Goal: Transaction & Acquisition: Purchase product/service

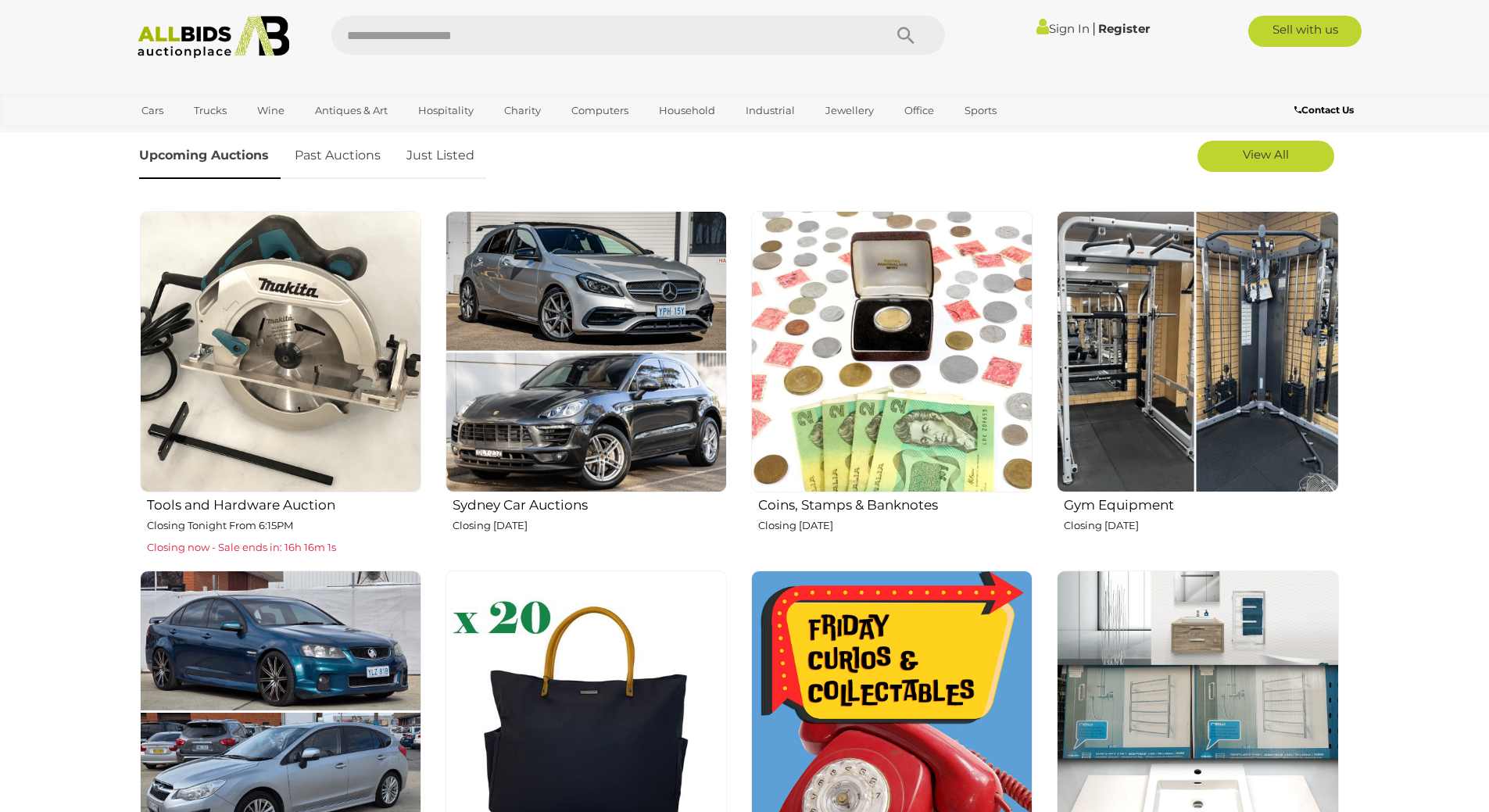
scroll to position [547, 0]
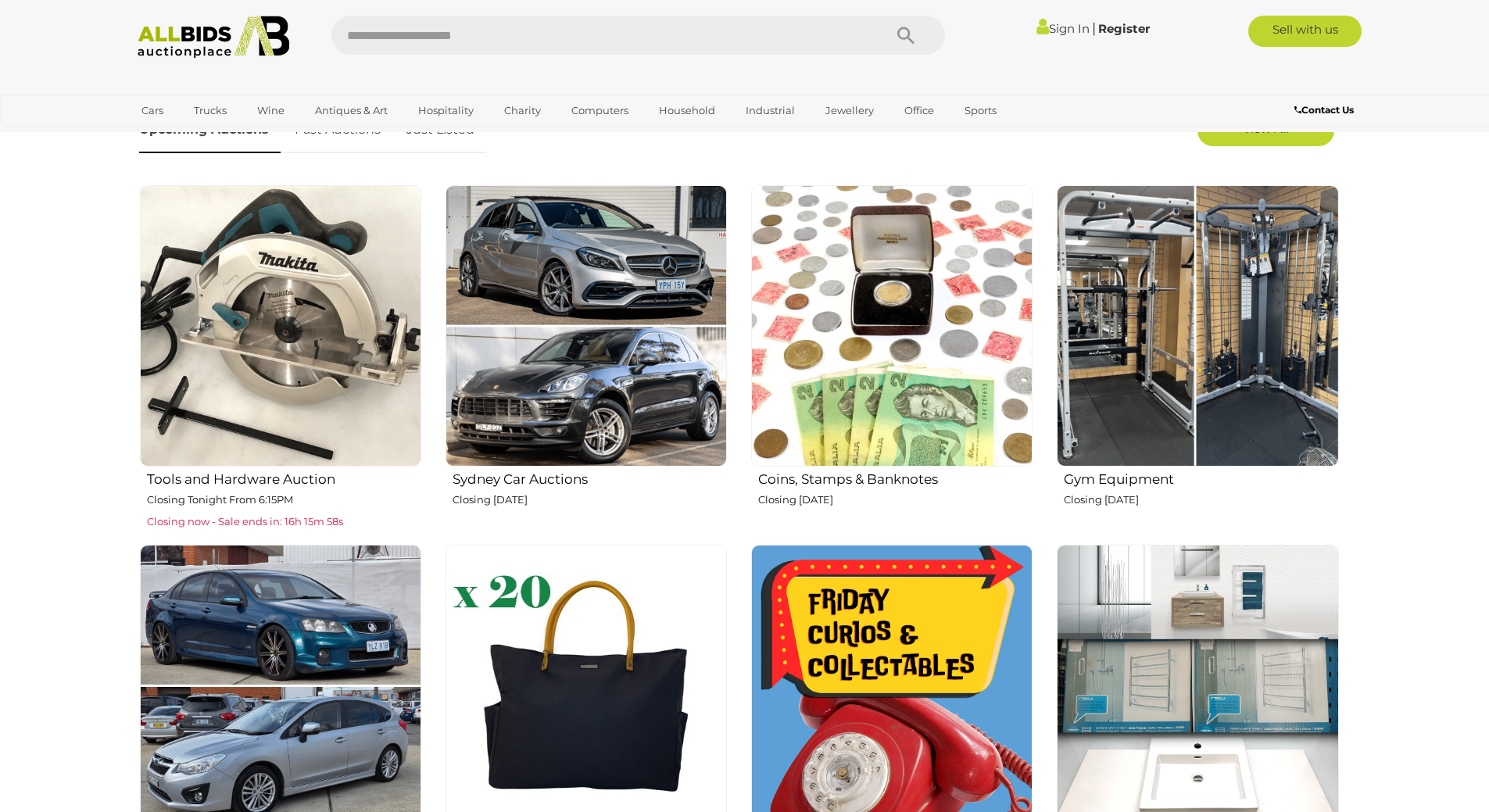
click at [317, 492] on p "Closing Tonight From 6:15PM" at bounding box center [284, 500] width 274 height 18
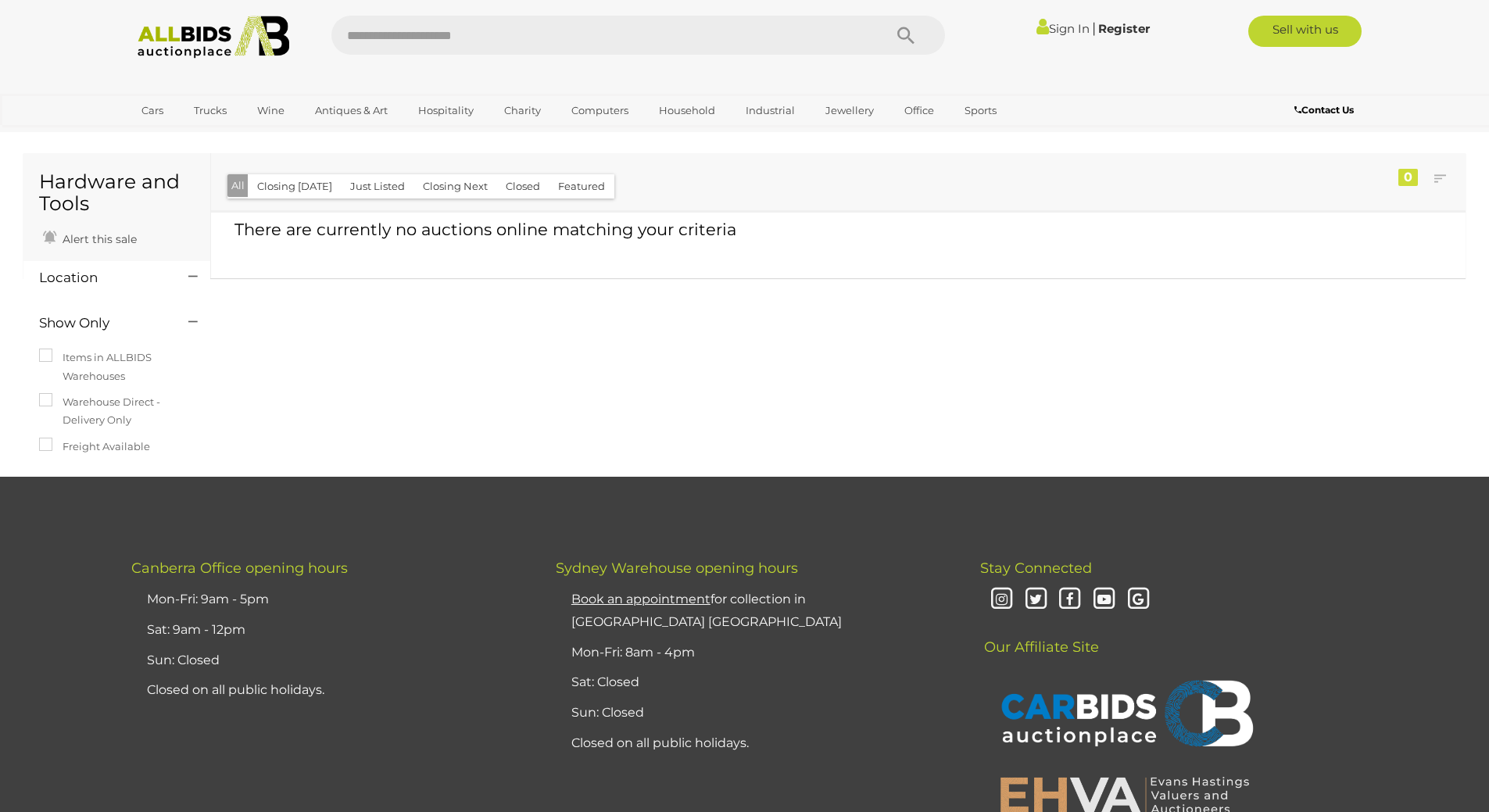
click at [282, 192] on button "Closing Today" at bounding box center [295, 186] width 94 height 24
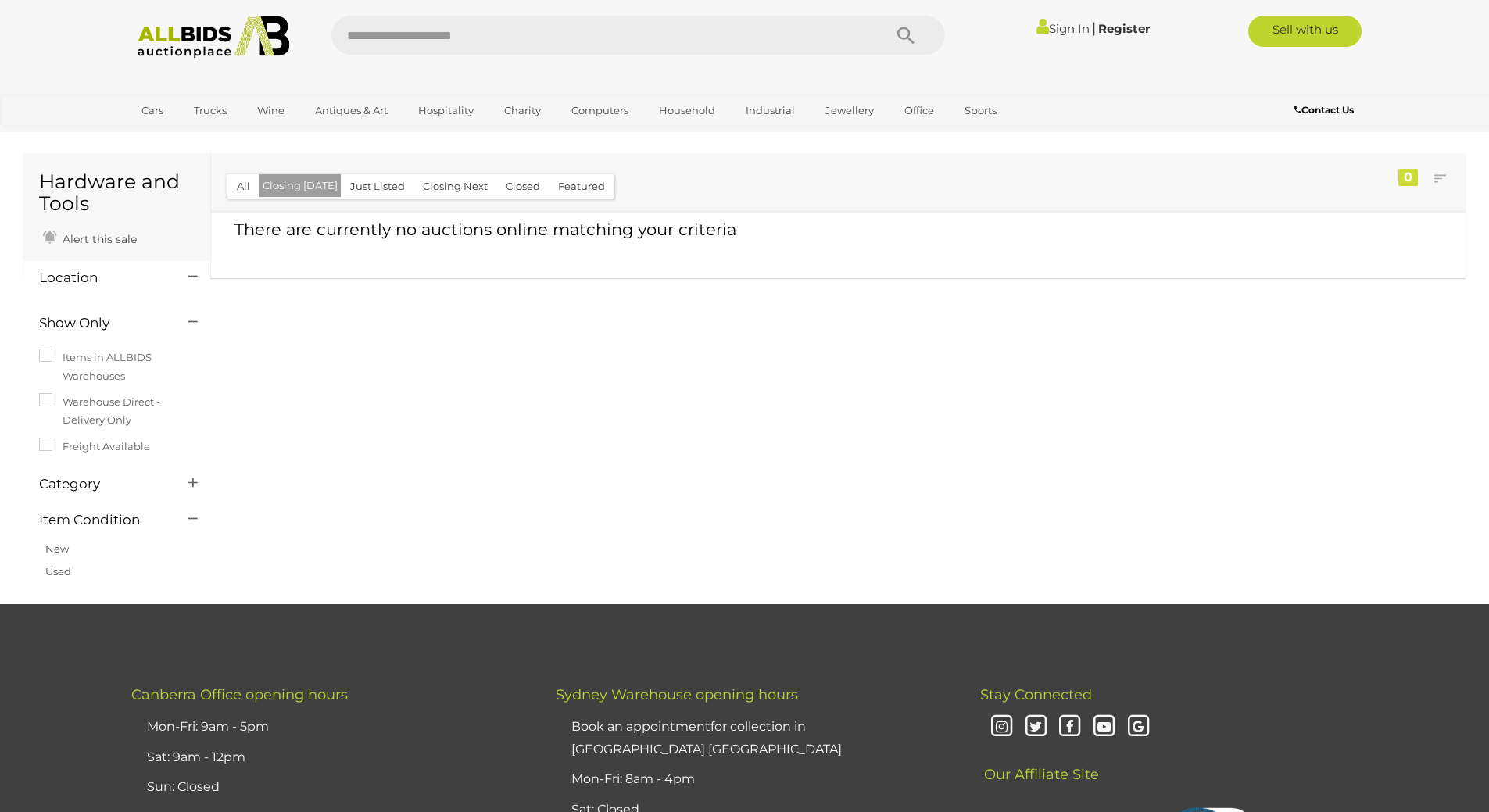
click at [155, 41] on img at bounding box center [213, 36] width 169 height 43
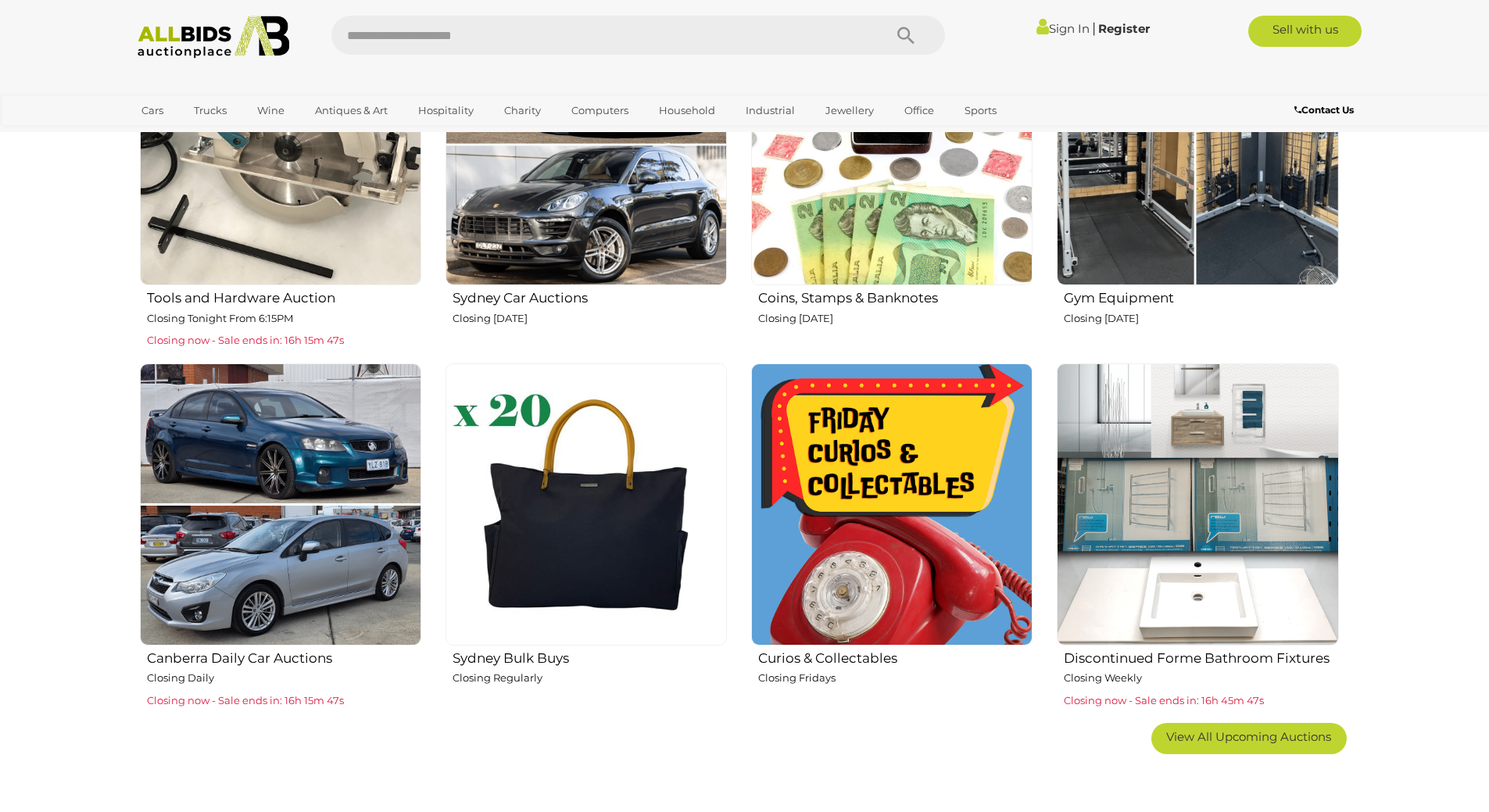
scroll to position [703, 0]
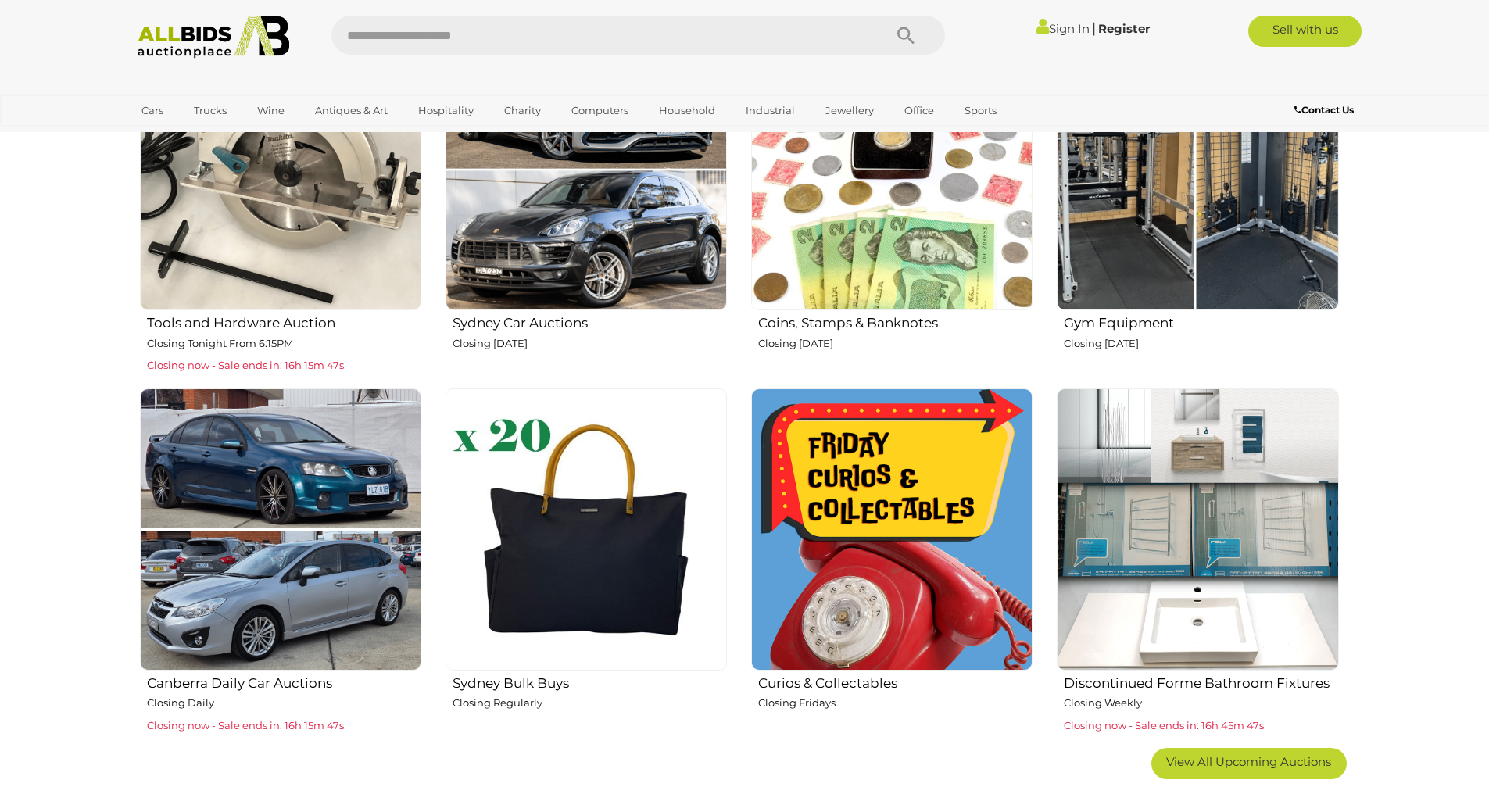
click at [871, 275] on img at bounding box center [892, 169] width 281 height 281
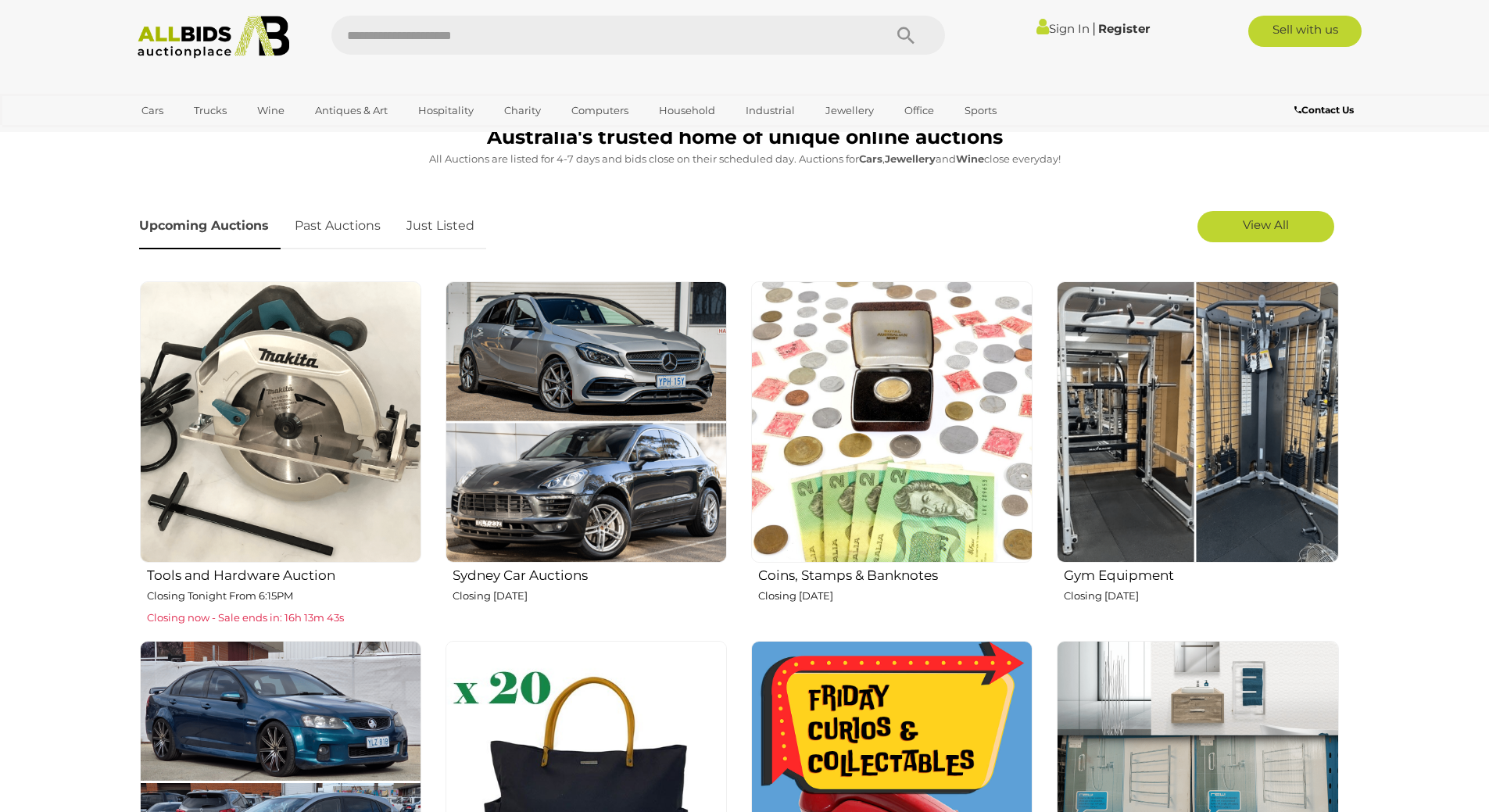
scroll to position [156, 0]
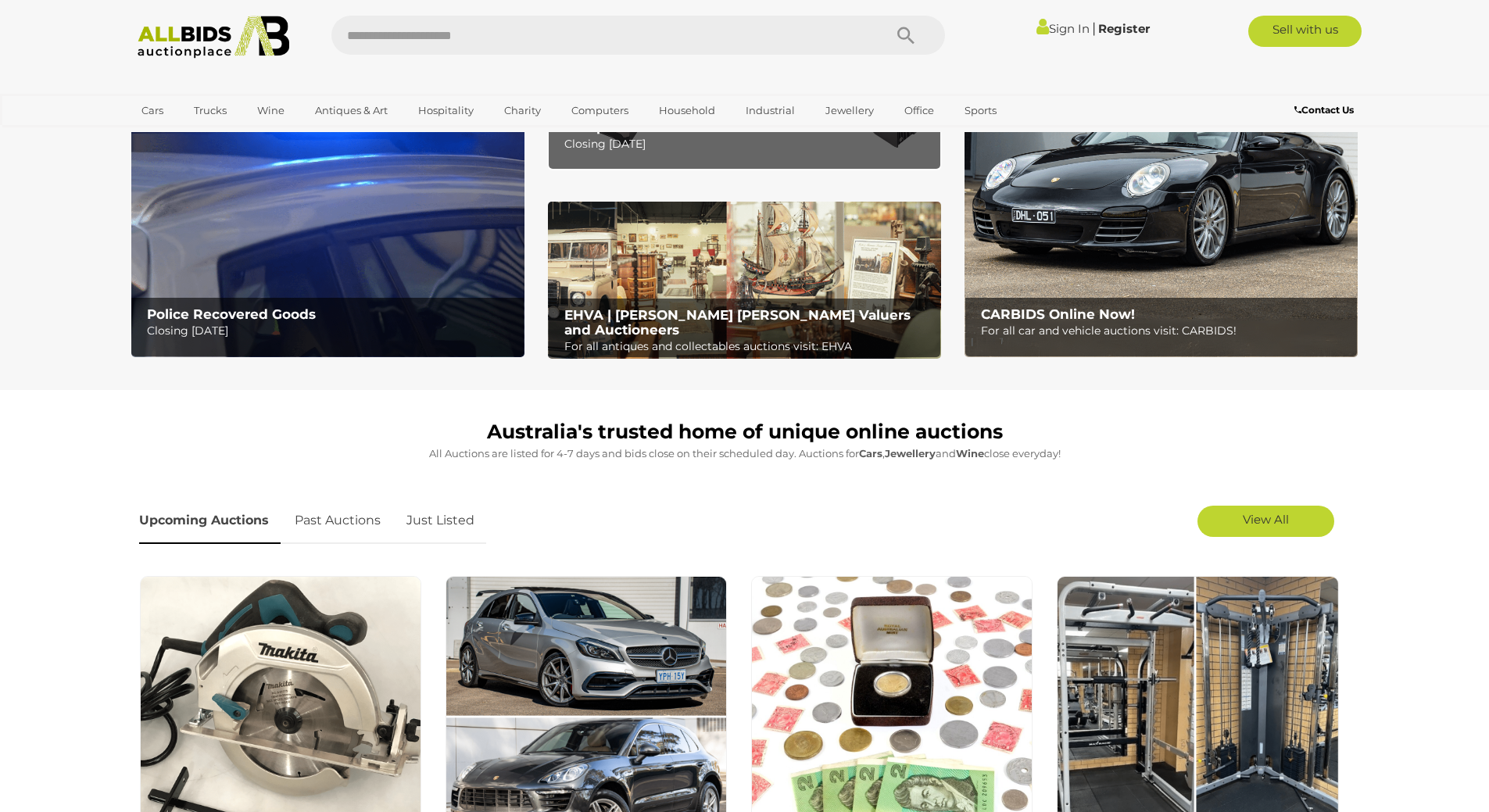
click at [680, 38] on input "text" at bounding box center [599, 35] width 536 height 39
type input "****"
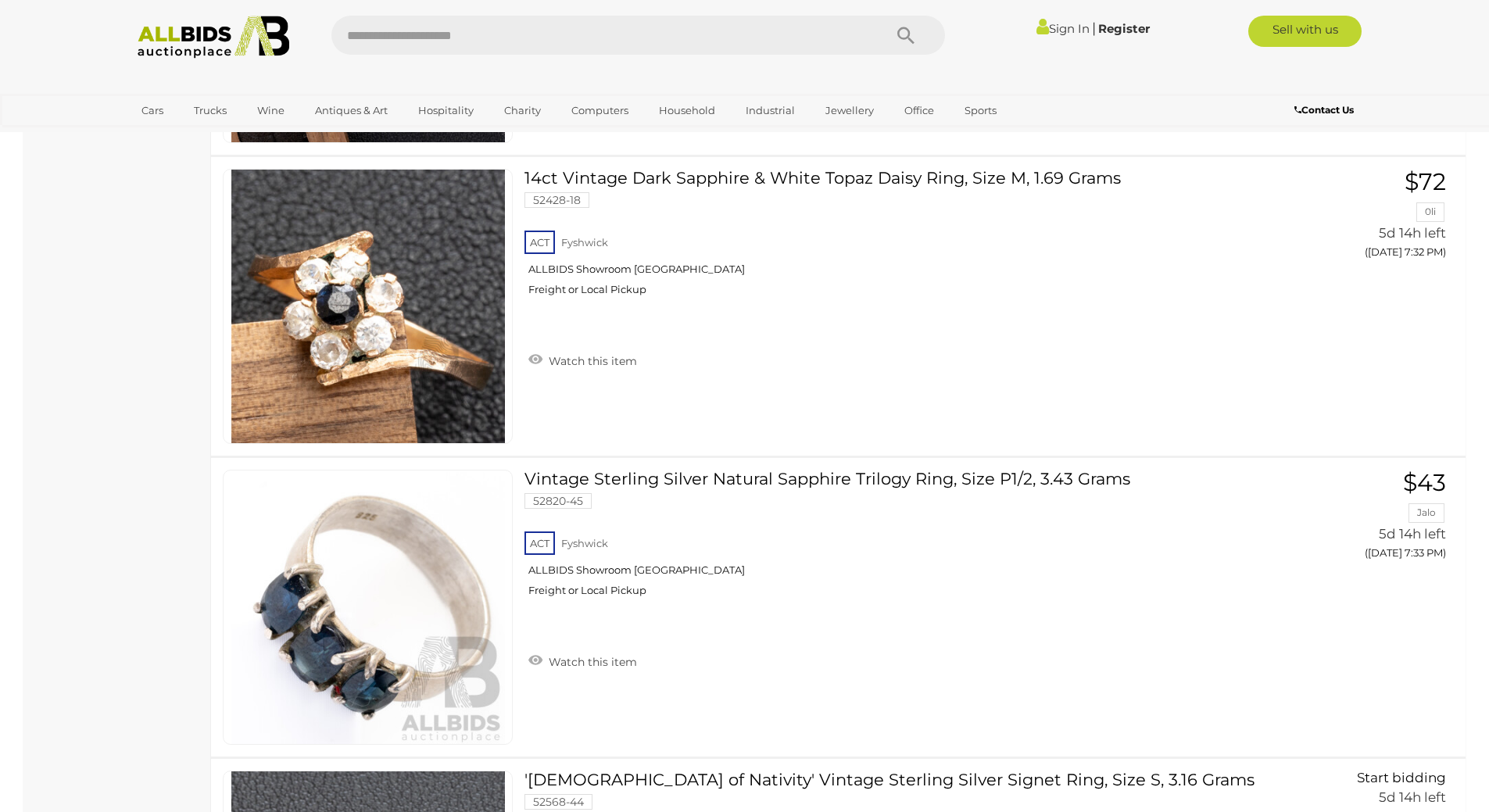
scroll to position [4532, 0]
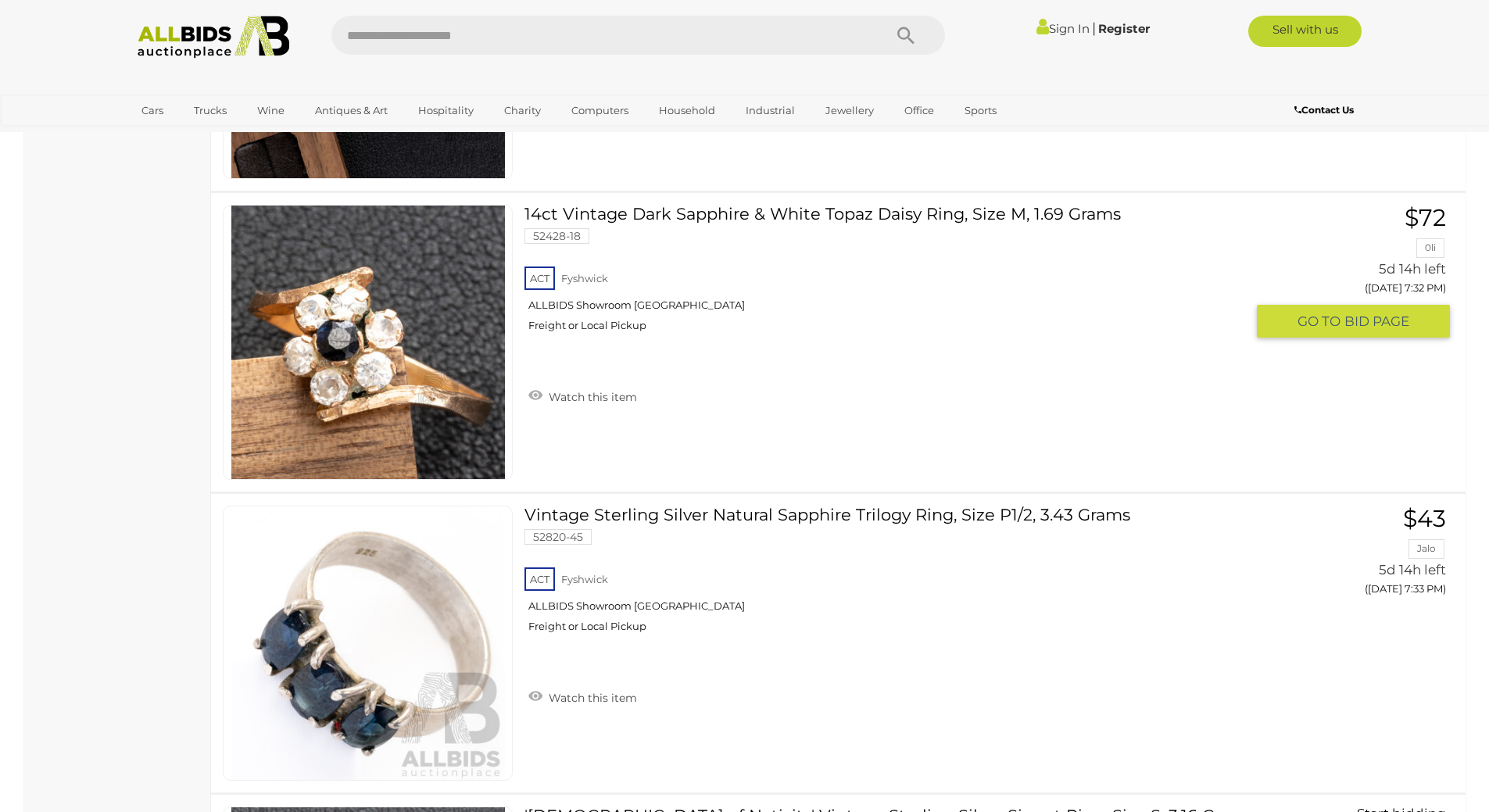
click at [372, 354] on img at bounding box center [367, 342] width 273 height 273
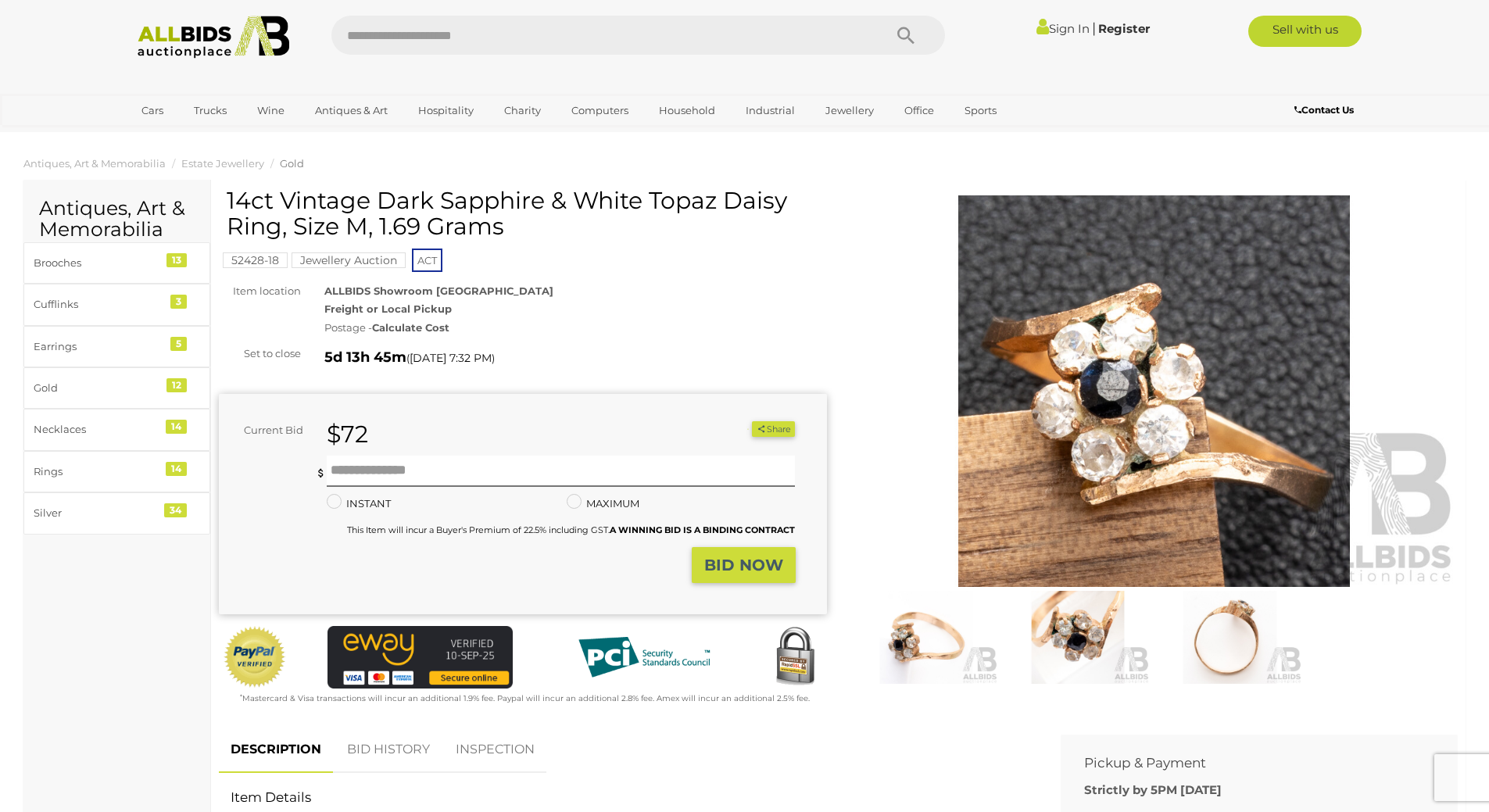
click at [1059, 388] on img at bounding box center [1154, 391] width 608 height 391
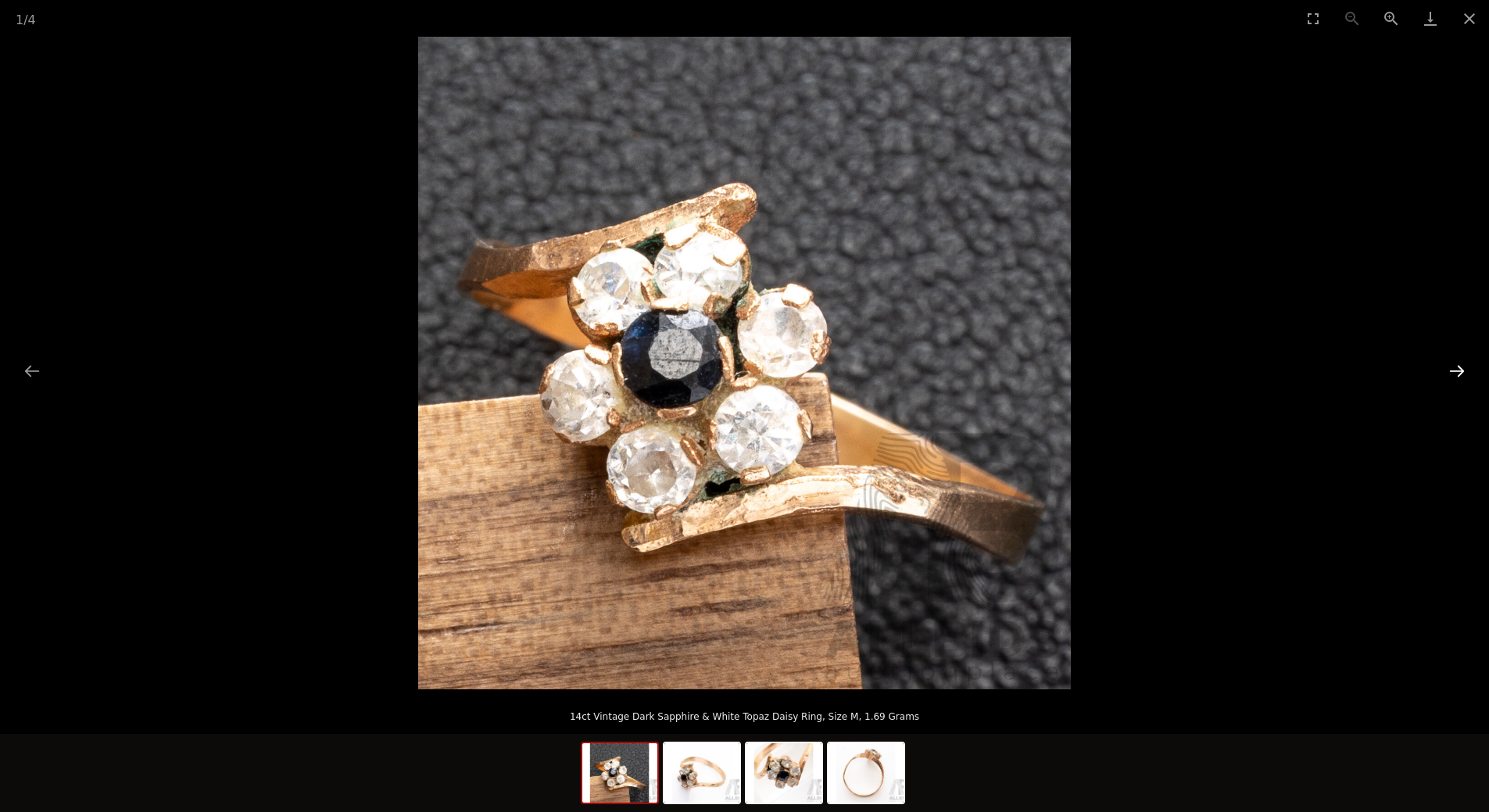
click at [1465, 376] on button "Next slide" at bounding box center [1457, 371] width 32 height 31
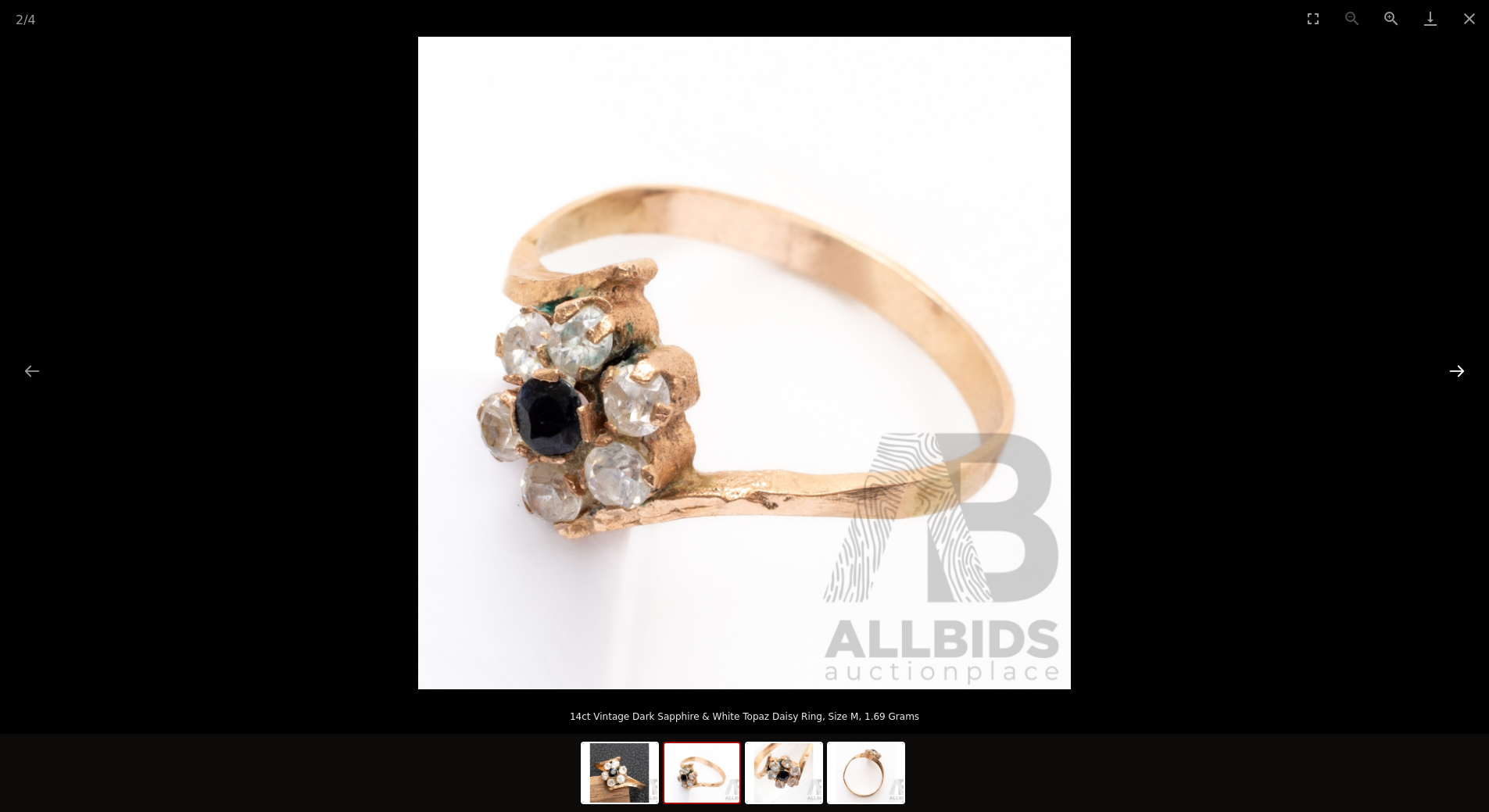
click at [1465, 375] on button "Next slide" at bounding box center [1457, 371] width 32 height 31
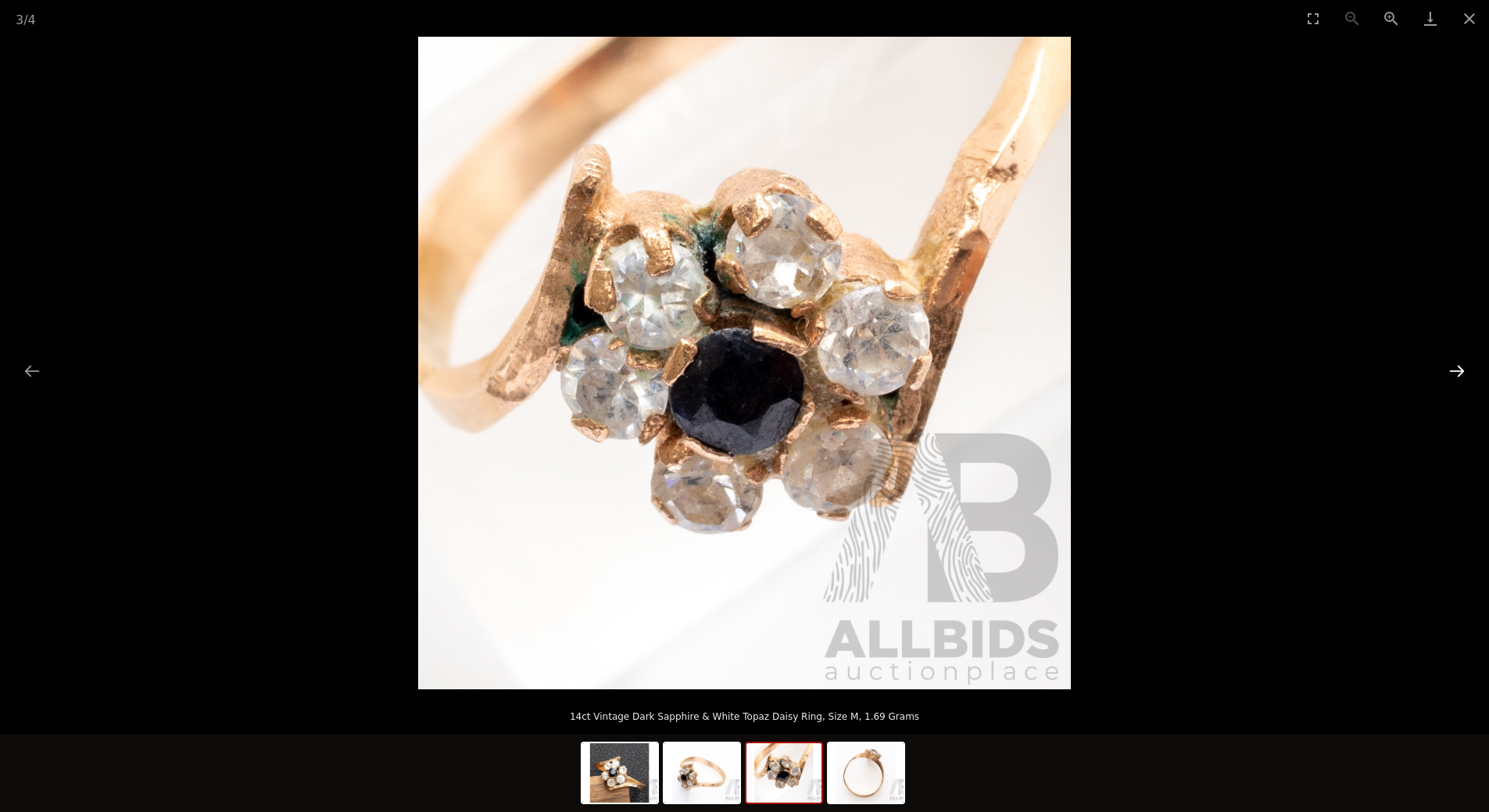
click at [1465, 375] on button "Next slide" at bounding box center [1457, 371] width 32 height 31
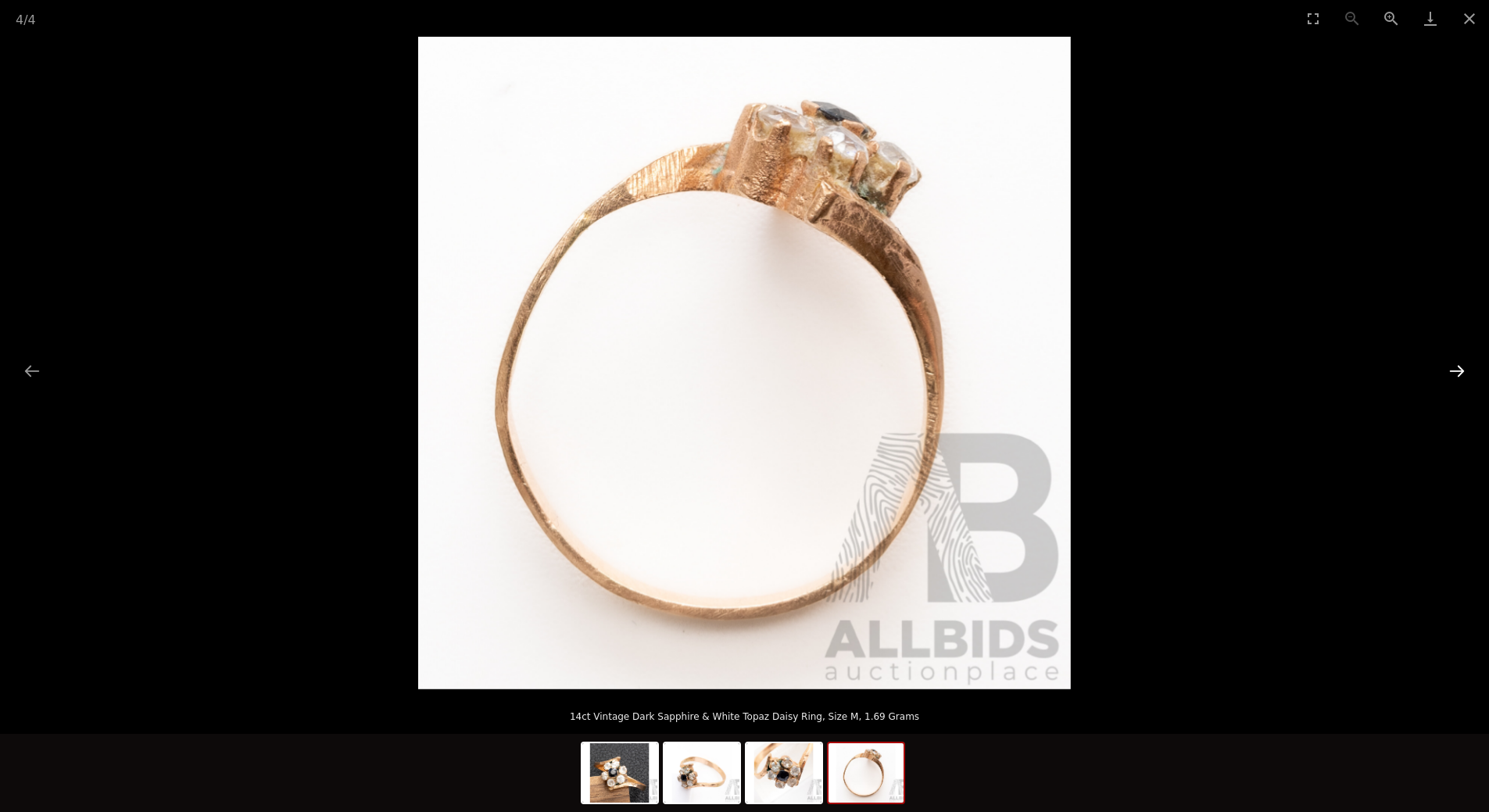
click at [1465, 375] on button "Next slide" at bounding box center [1457, 371] width 32 height 31
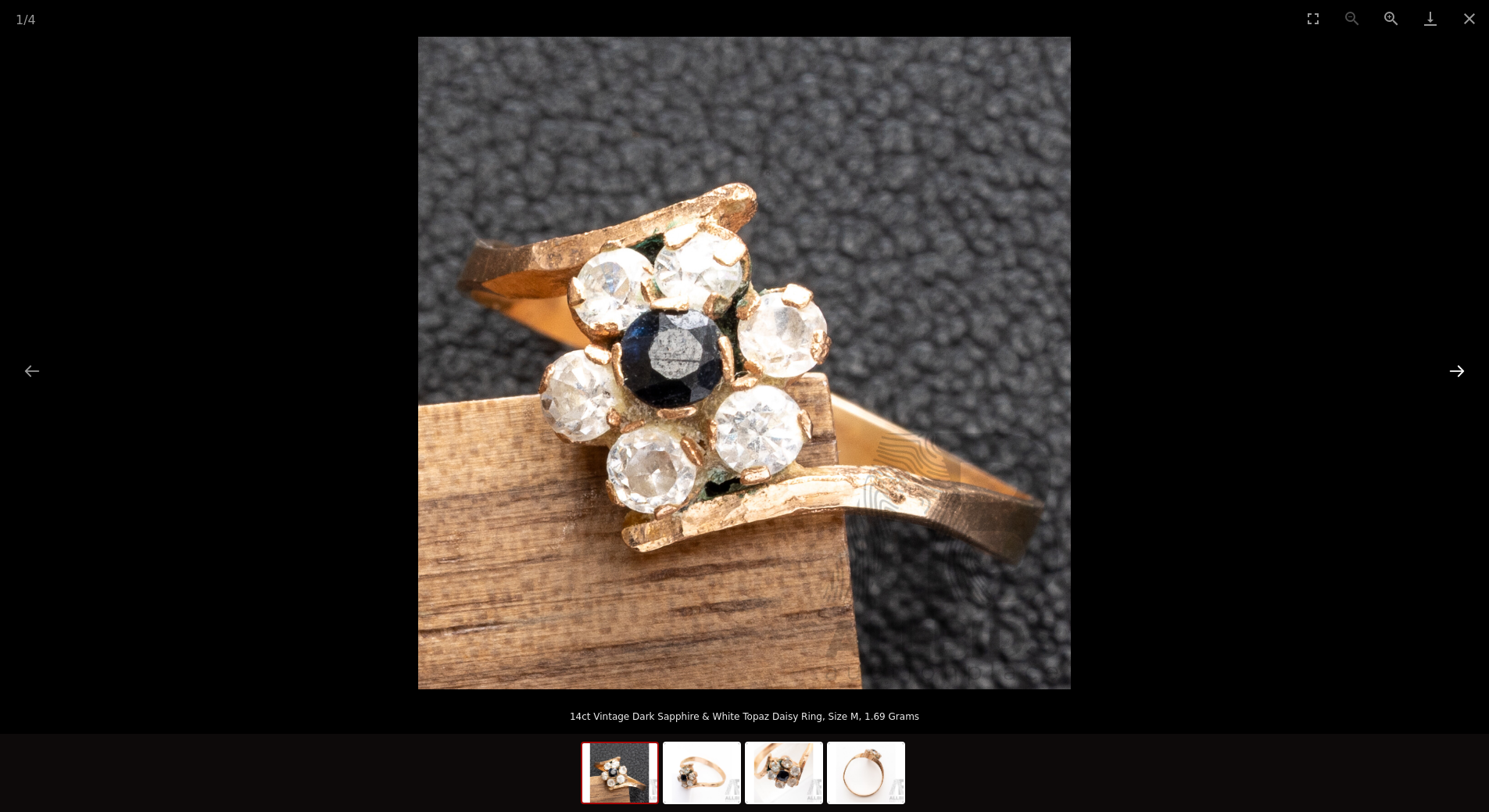
click at [1465, 375] on button "Next slide" at bounding box center [1457, 371] width 32 height 31
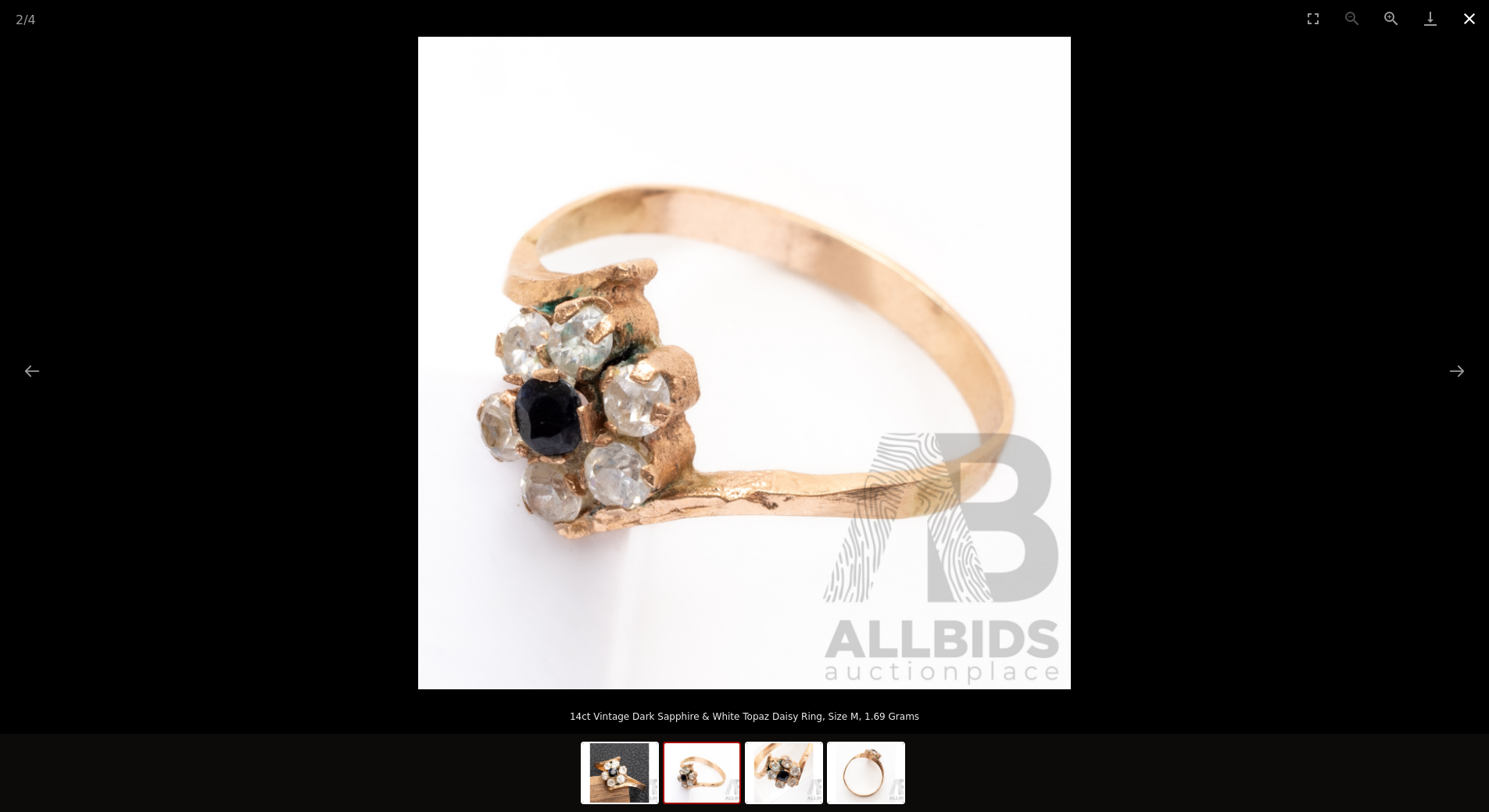
click at [1474, 25] on button "Close gallery" at bounding box center [1470, 18] width 39 height 36
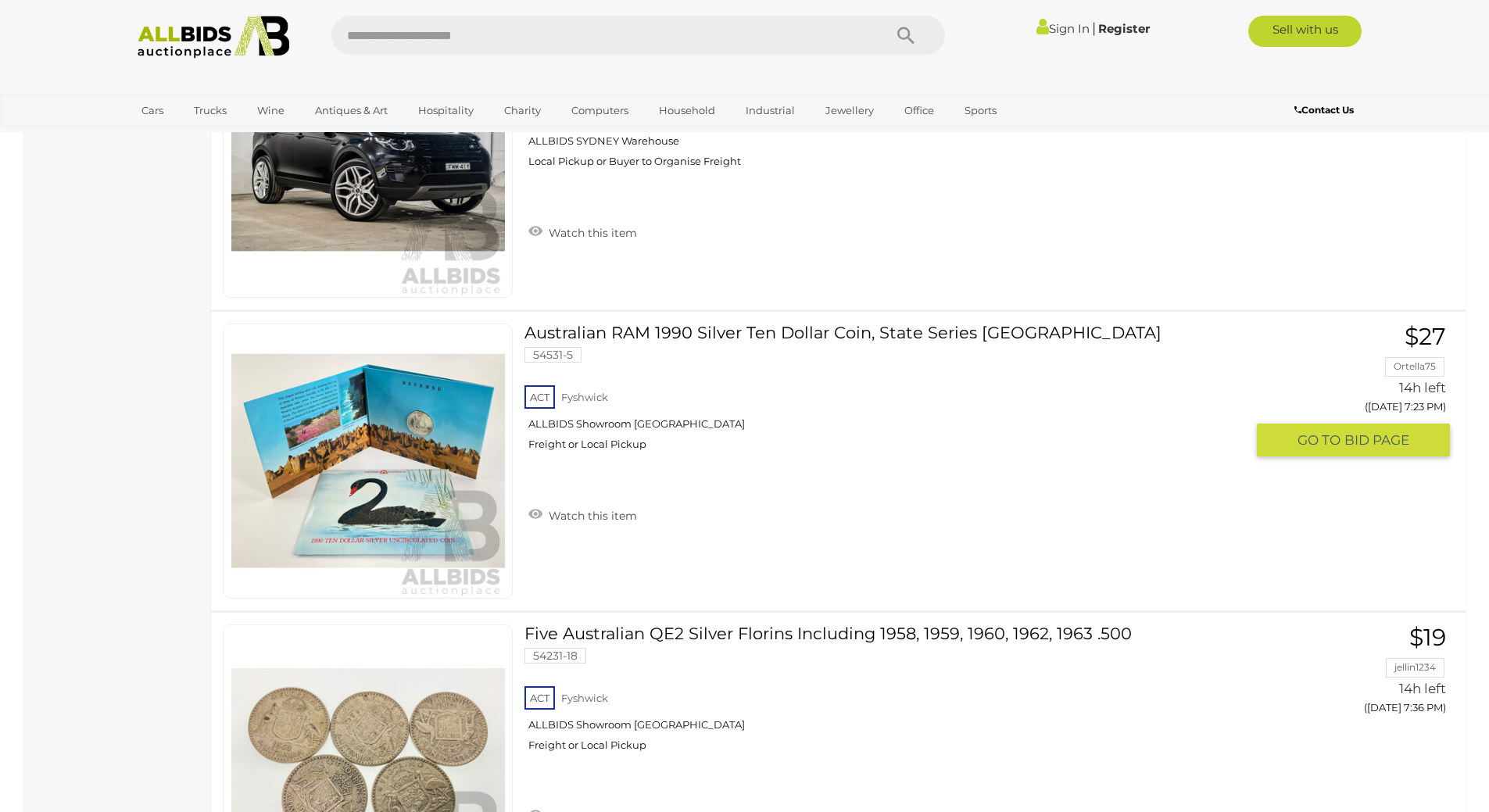
scroll to position [10900, 0]
